Goal: Check status

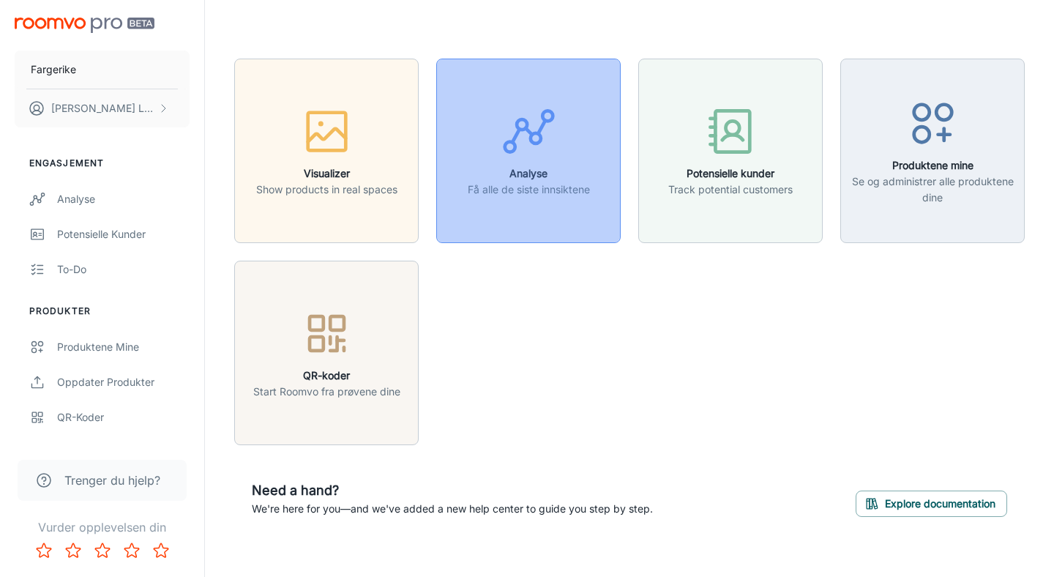
click at [542, 129] on line "button" at bounding box center [541, 127] width 7 height 13
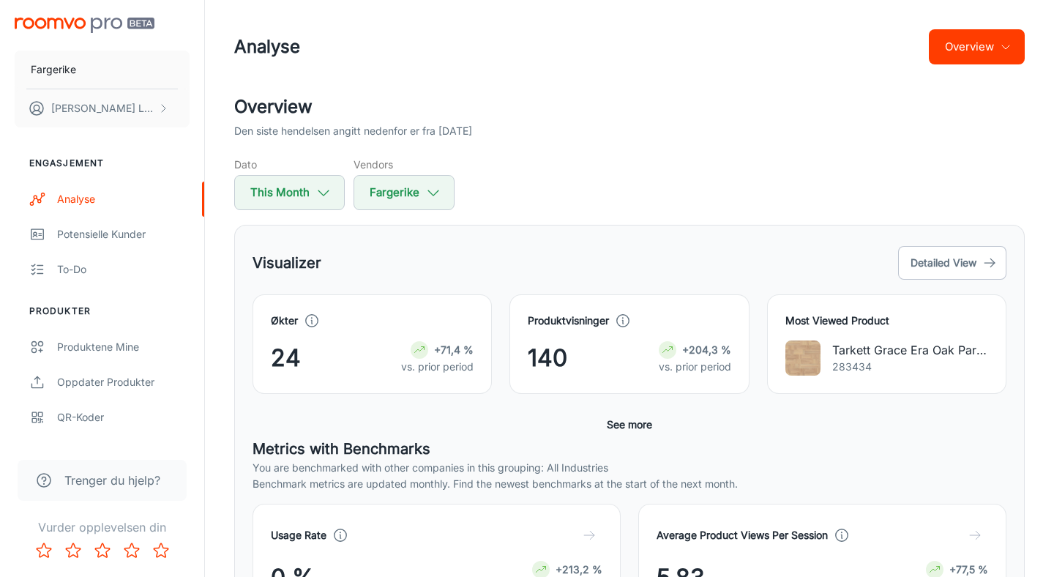
click at [529, 184] on div "Dato This Month Vendors Fargerike" at bounding box center [629, 183] width 791 height 53
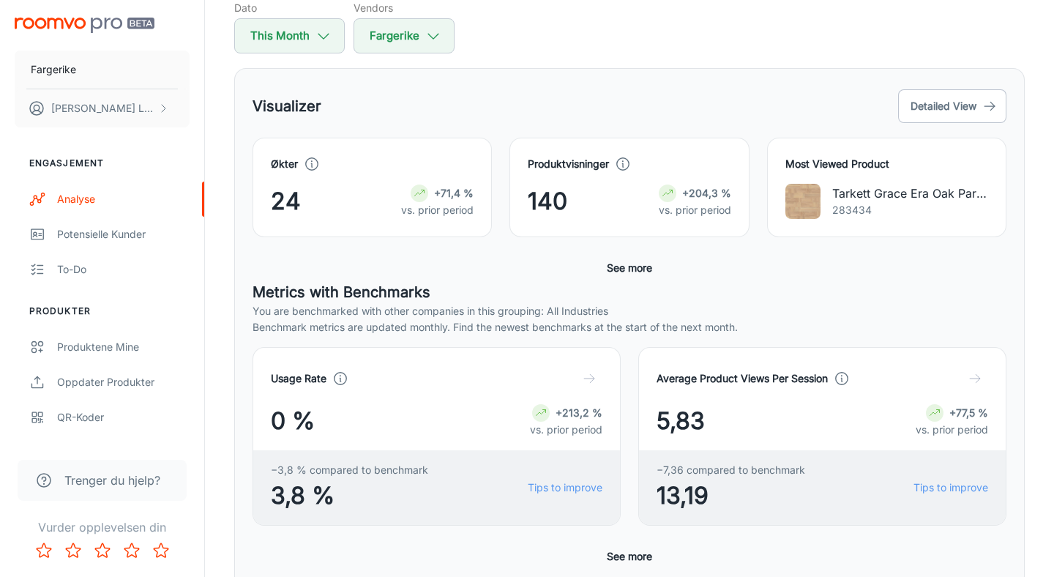
scroll to position [168, 0]
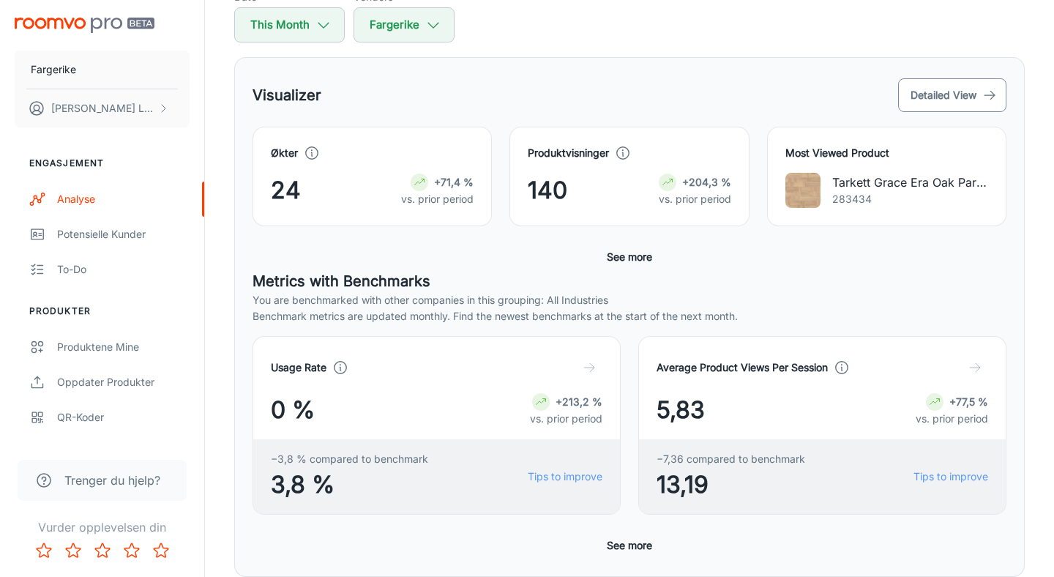
click at [934, 108] on button "Detailed View" at bounding box center [952, 95] width 108 height 34
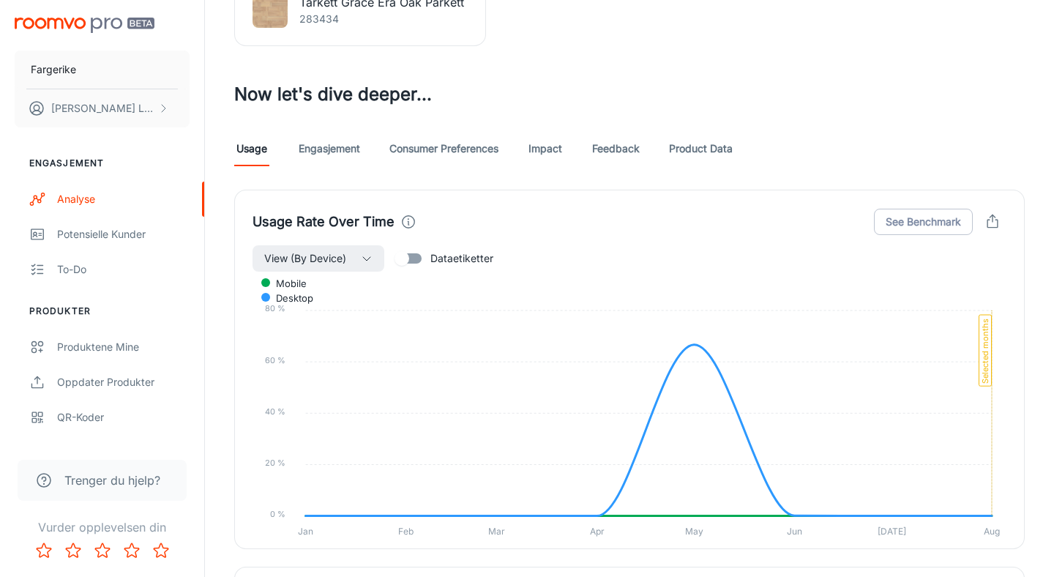
scroll to position [744, 0]
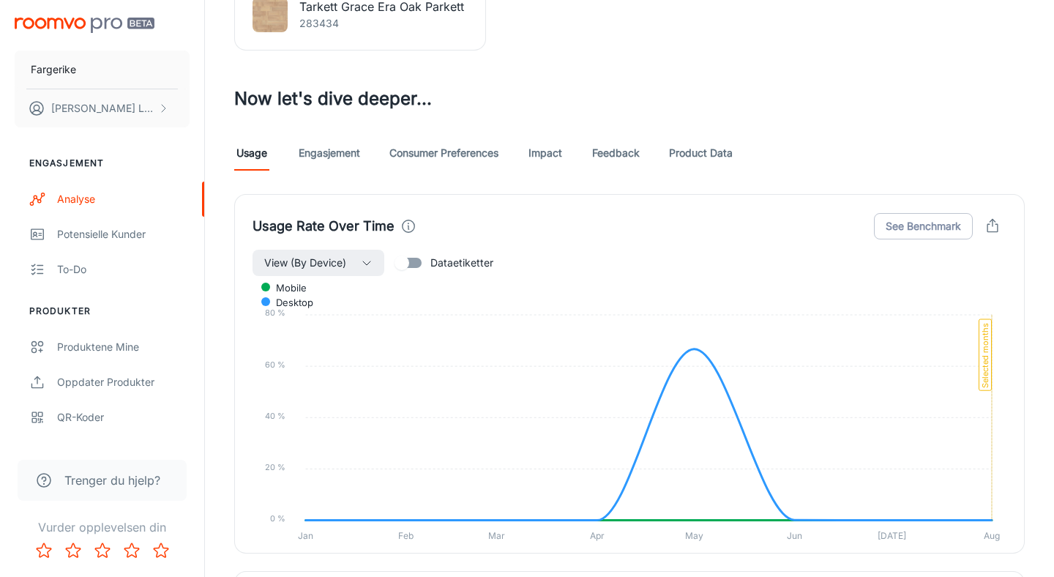
click at [343, 147] on link "Engasjement" at bounding box center [330, 152] width 62 height 35
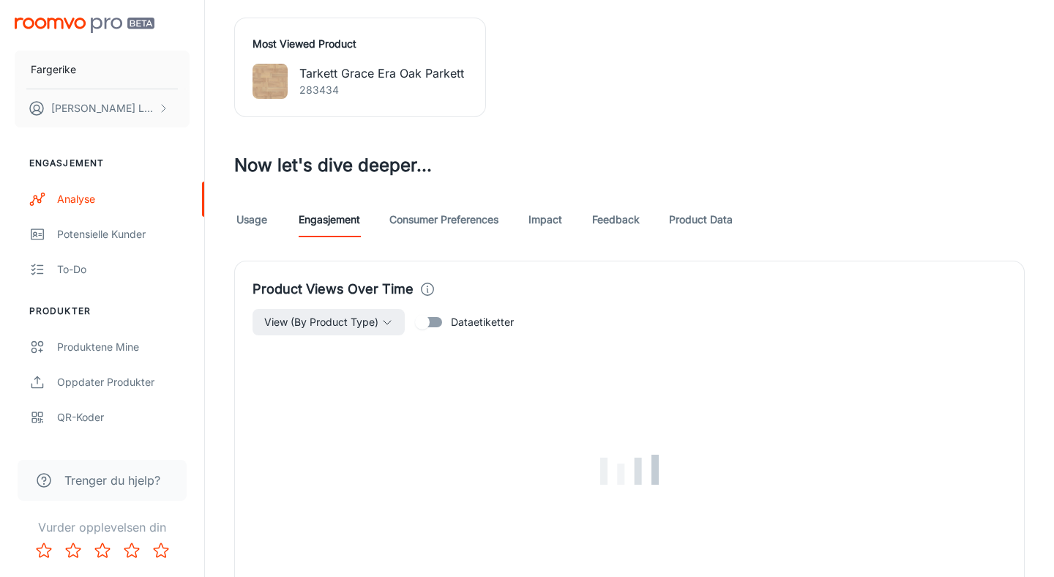
scroll to position [739, 0]
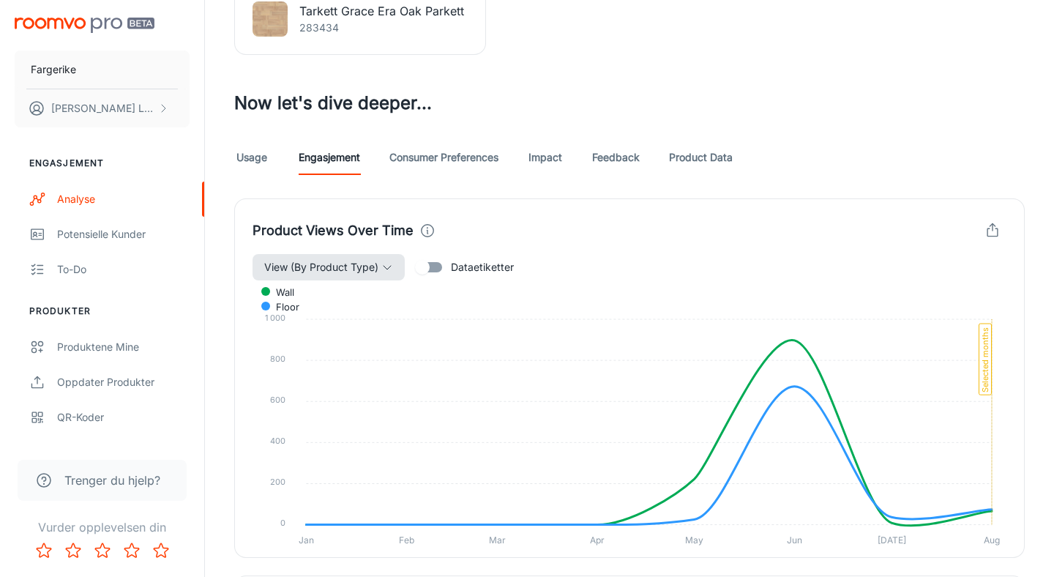
click at [383, 274] on button "View (By Product Type)" at bounding box center [329, 267] width 152 height 26
click at [532, 89] on div at bounding box center [527, 288] width 1054 height 577
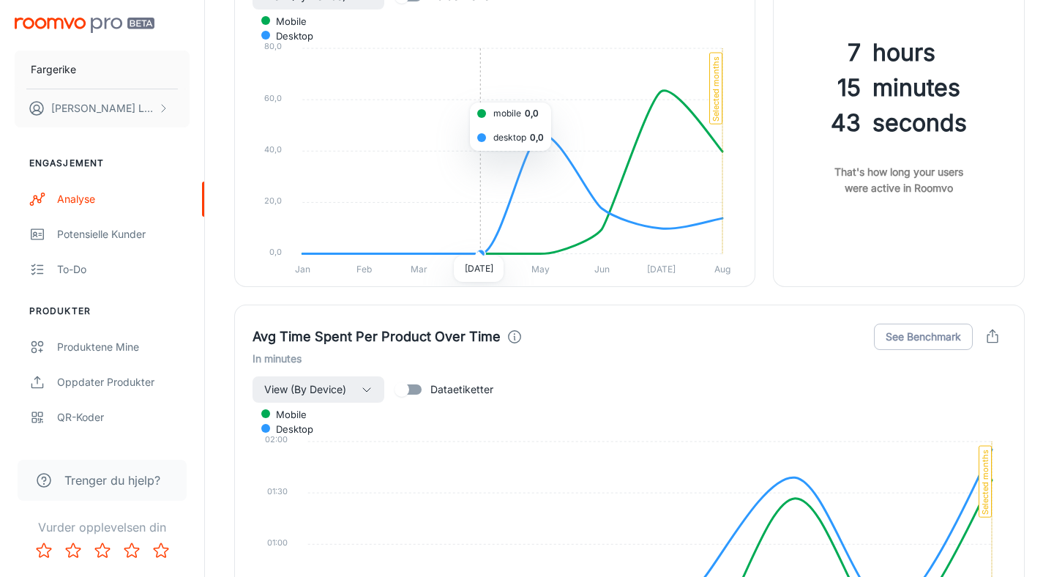
scroll to position [2177, 0]
